Goal: Task Accomplishment & Management: Manage account settings

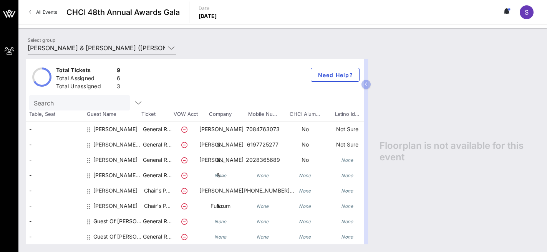
click at [109, 206] on div "[PERSON_NAME]" at bounding box center [115, 217] width 44 height 37
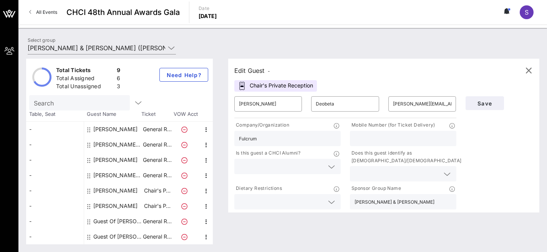
click at [361, 142] on input "text" at bounding box center [403, 139] width 97 height 10
paste input "[PHONE_NUMBER]"
type input "[PHONE_NUMBER]"
click at [485, 104] on span "Save" at bounding box center [485, 103] width 26 height 7
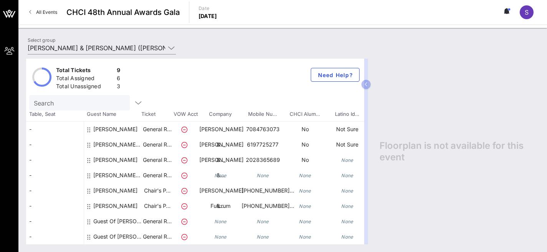
click at [124, 177] on div "[PERSON_NAME] [PERSON_NAME]" at bounding box center [117, 186] width 48 height 37
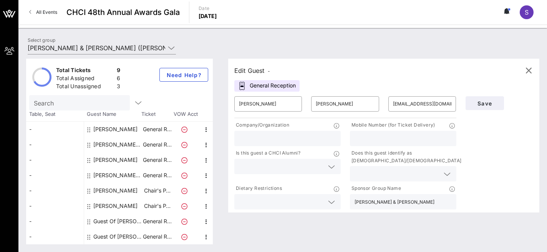
click at [388, 135] on input "text" at bounding box center [403, 139] width 97 height 10
paste input "[PHONE_NUMBER]"
type input "[PHONE_NUMBER]"
click at [483, 103] on span "Save" at bounding box center [485, 103] width 26 height 7
